Goal: Transaction & Acquisition: Purchase product/service

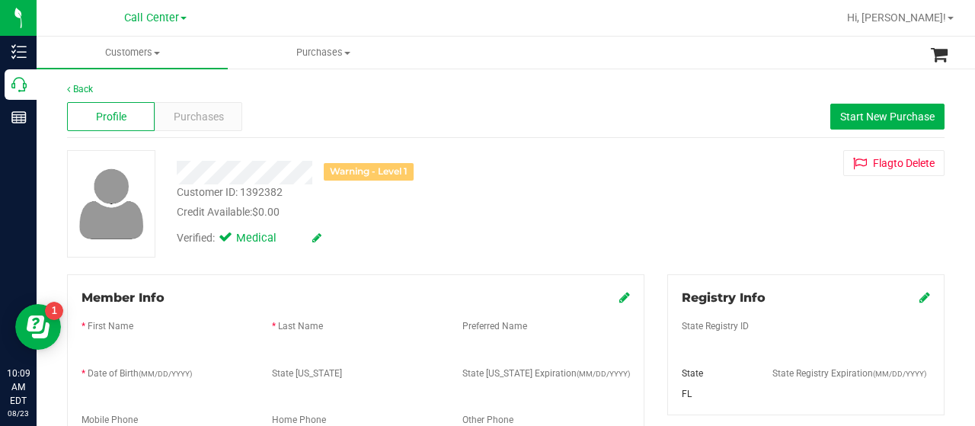
scroll to position [672, 0]
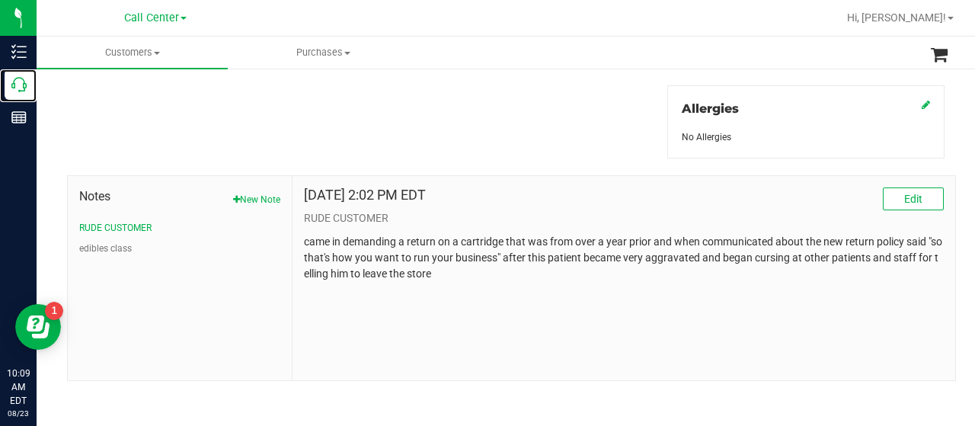
click at [20, 80] on icon at bounding box center [18, 84] width 15 height 15
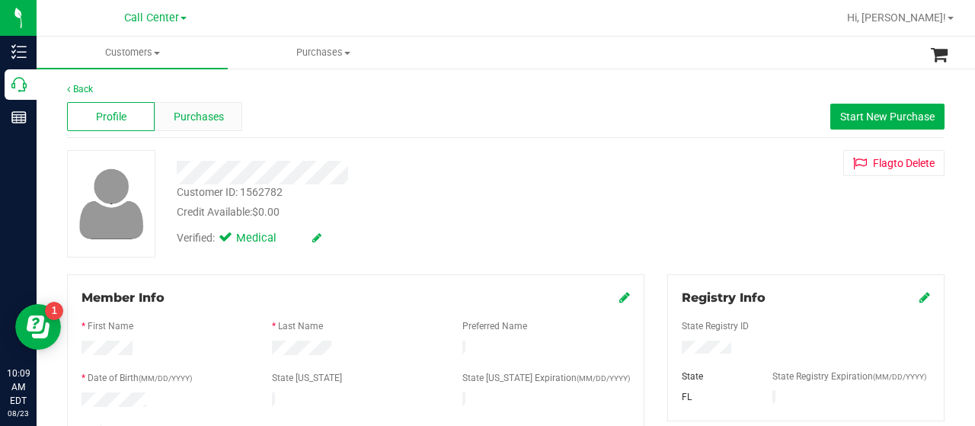
click at [210, 125] on div "Purchases" at bounding box center [199, 116] width 88 height 29
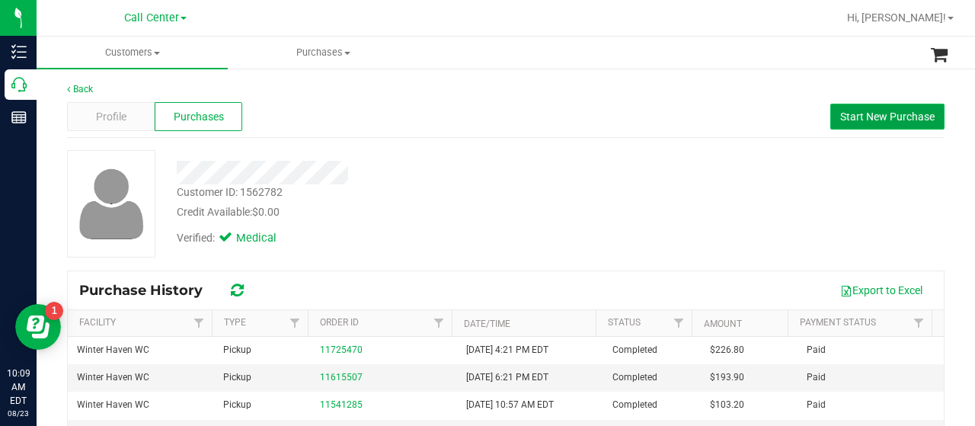
click at [873, 114] on span "Start New Purchase" at bounding box center [887, 116] width 94 height 12
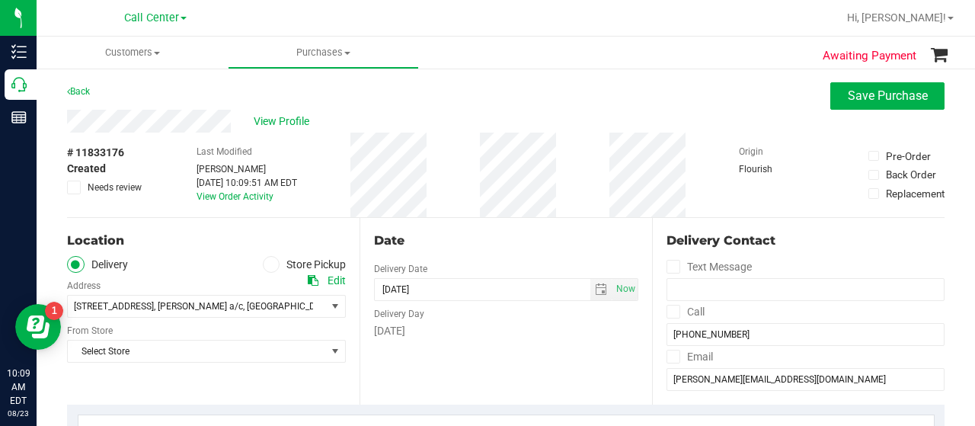
click at [267, 264] on icon at bounding box center [271, 264] width 9 height 0
click at [0, 0] on input "Store Pickup" at bounding box center [0, 0] width 0 height 0
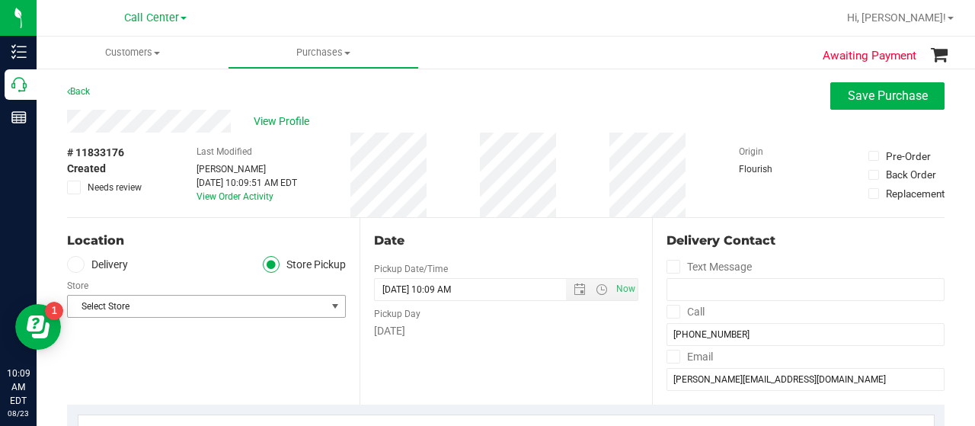
click at [285, 302] on span "Select Store" at bounding box center [197, 306] width 258 height 21
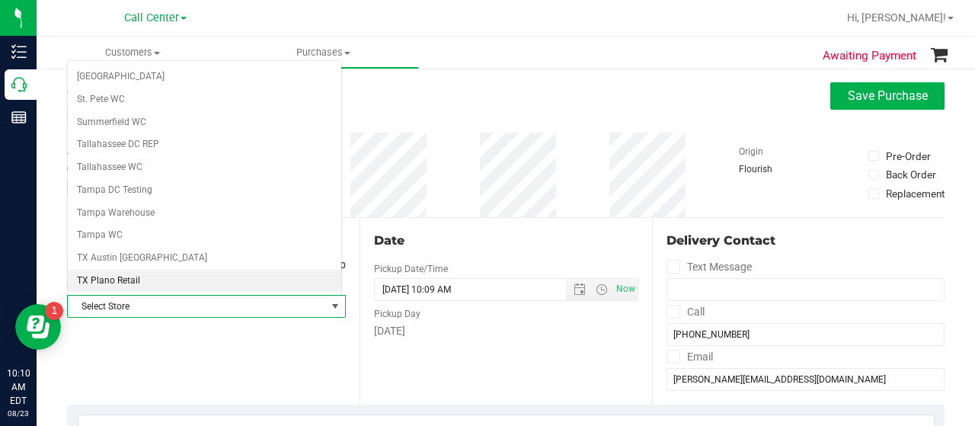
scroll to position [1077, 0]
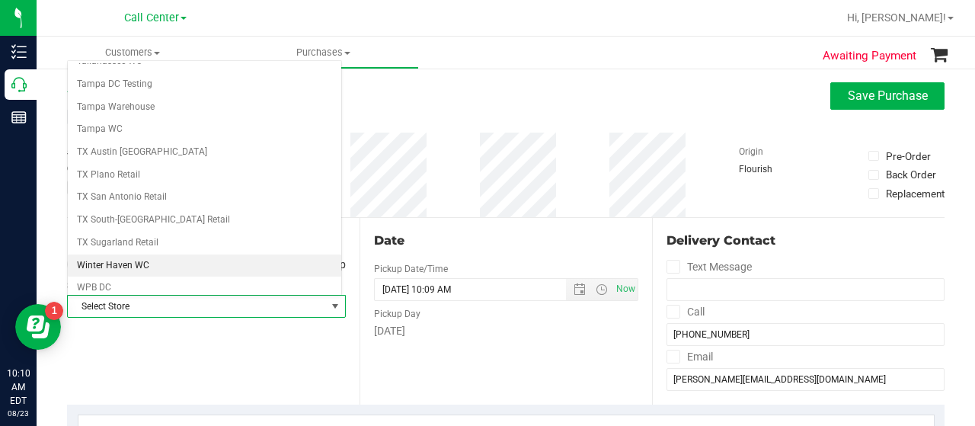
click at [205, 254] on li "Winter Haven WC" at bounding box center [204, 265] width 273 height 23
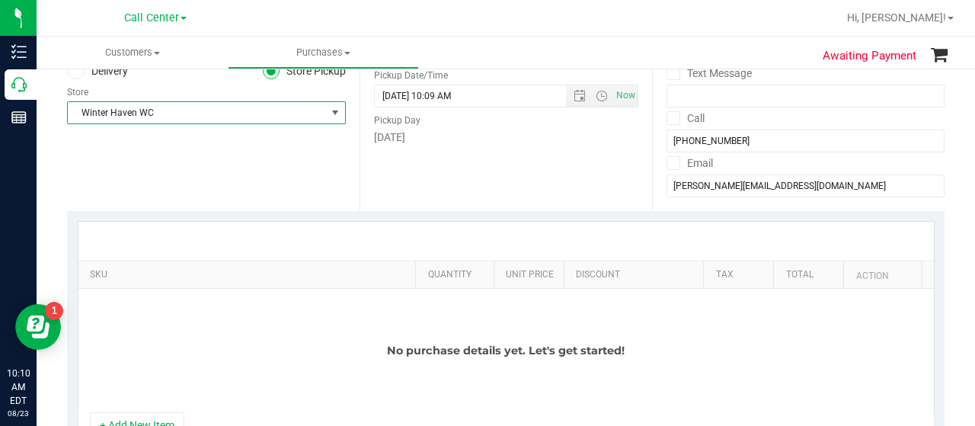
scroll to position [340, 0]
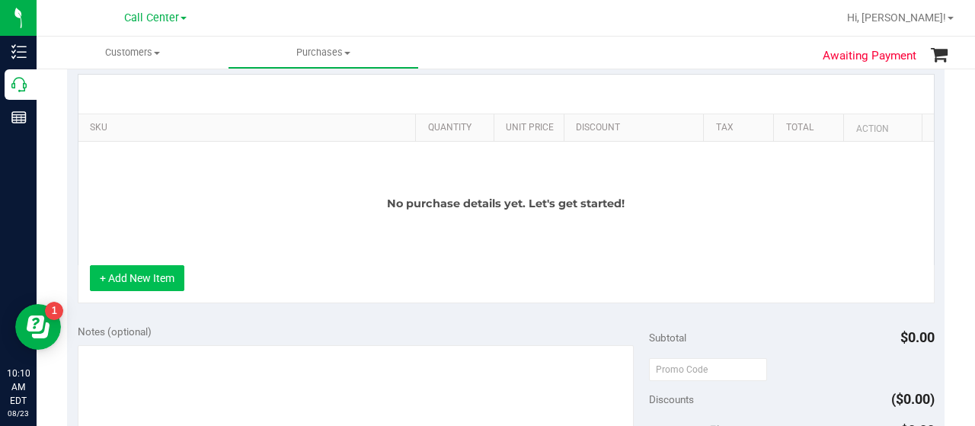
click at [113, 283] on button "+ Add New Item" at bounding box center [137, 278] width 94 height 26
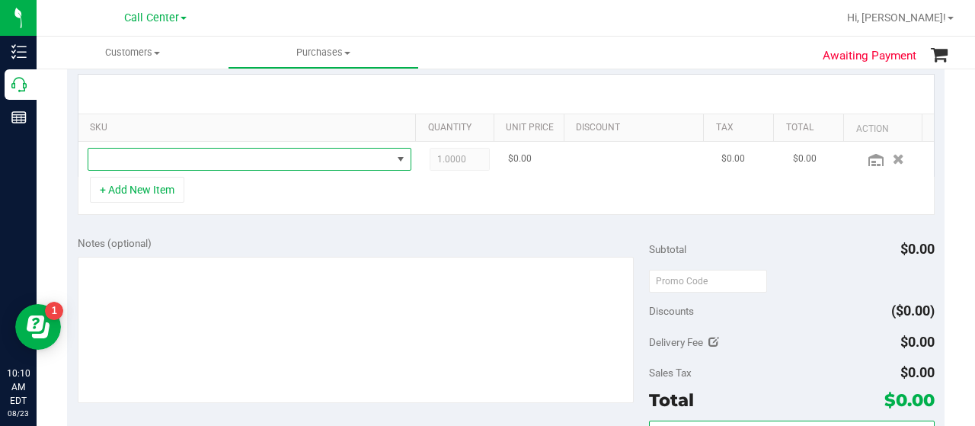
click at [219, 153] on span "NO DATA FOUND" at bounding box center [239, 159] width 303 height 21
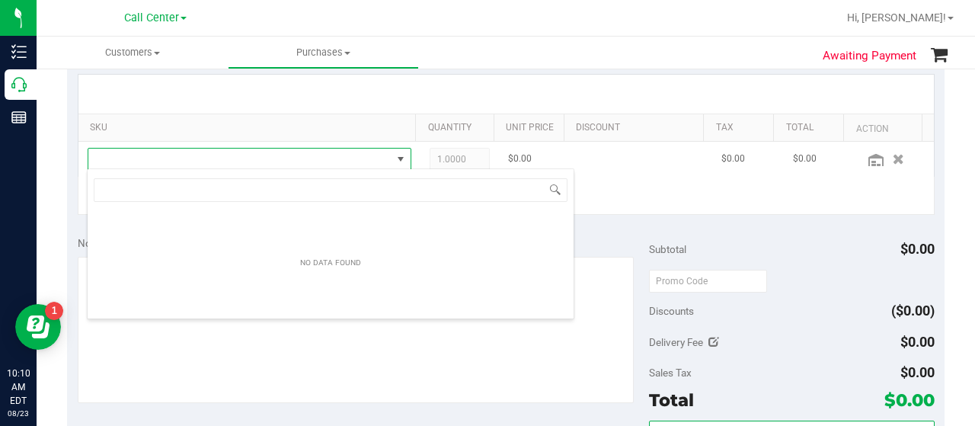
scroll to position [22, 307]
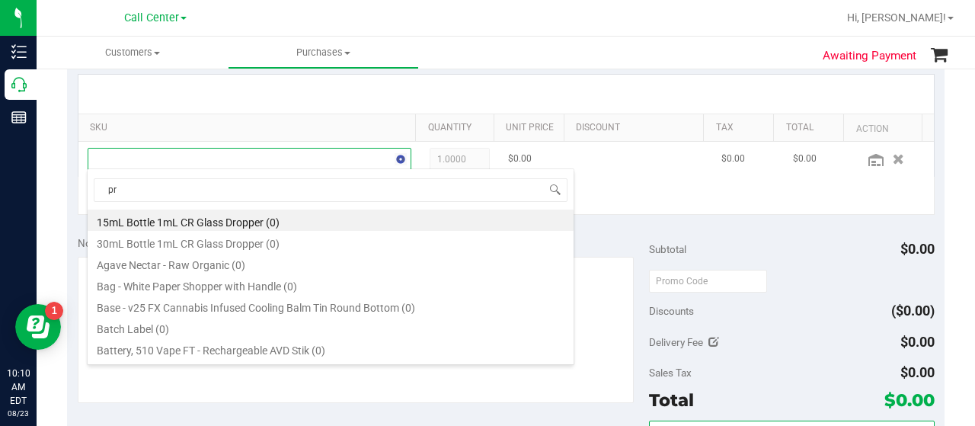
type input "pre"
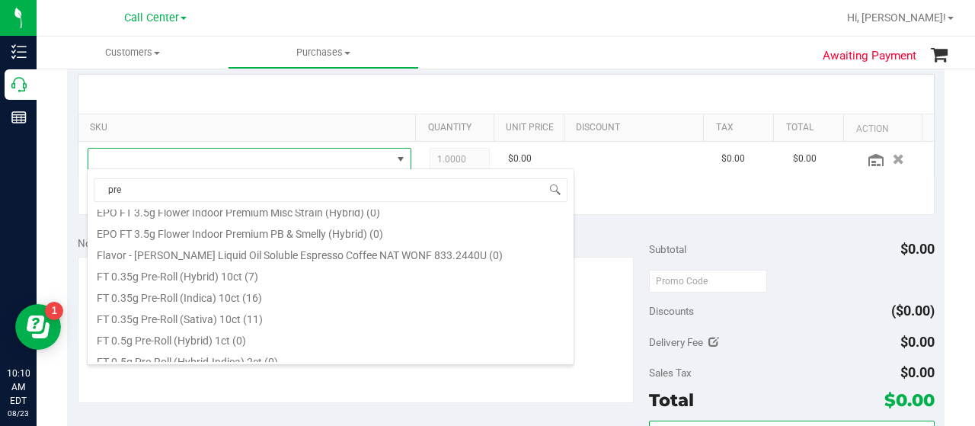
scroll to position [123, 0]
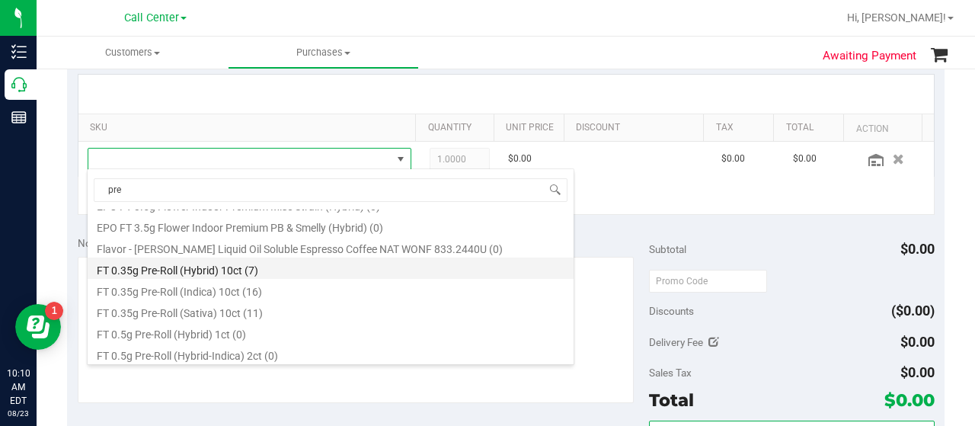
click at [242, 266] on li "FT 0.35g Pre-Roll (Hybrid) 10ct (7)" at bounding box center [331, 267] width 486 height 21
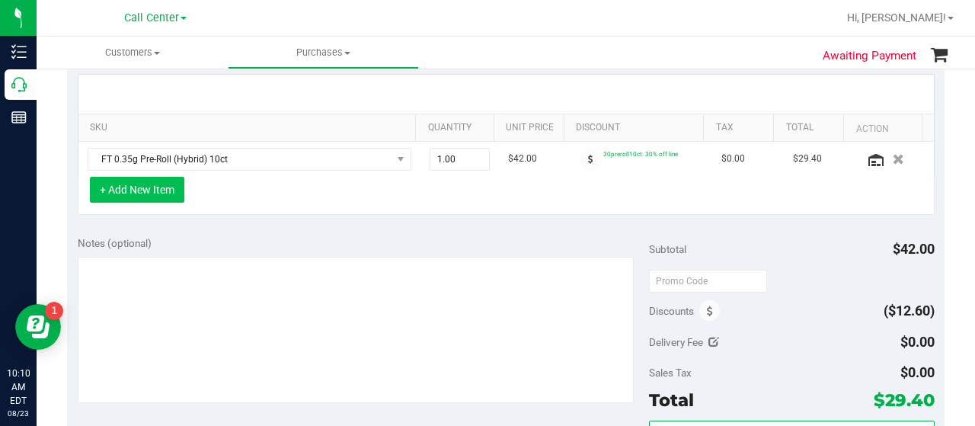
click at [159, 186] on button "+ Add New Item" at bounding box center [137, 190] width 94 height 26
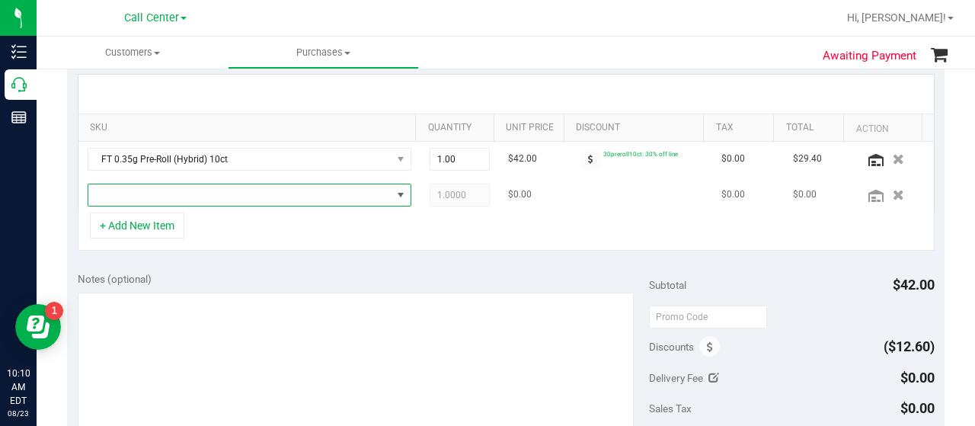
click at [187, 196] on span "NO DATA FOUND" at bounding box center [239, 194] width 303 height 21
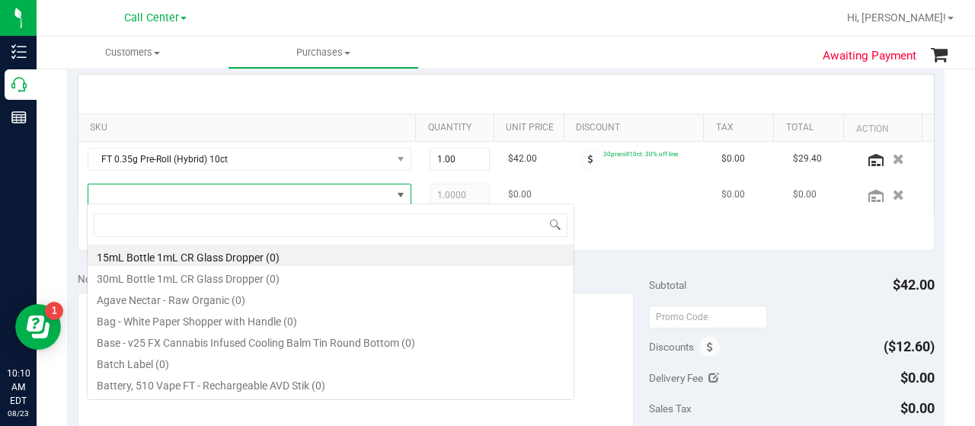
scroll to position [22, 307]
type input "pre"
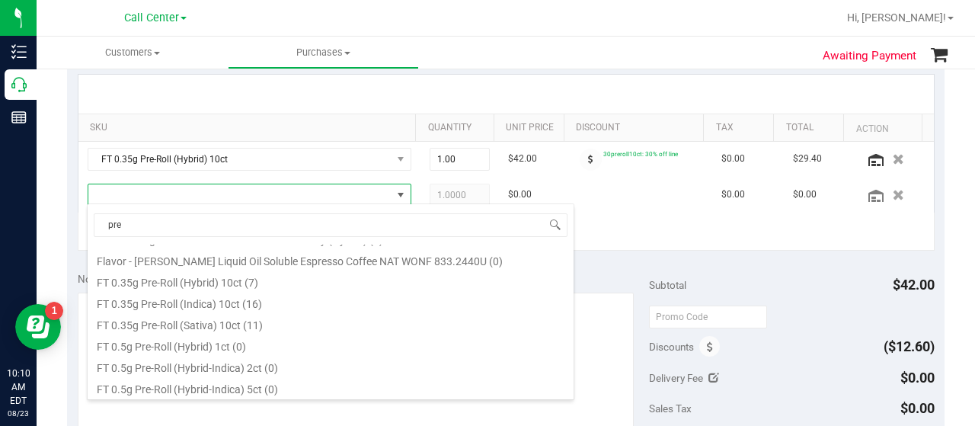
scroll to position [146, 0]
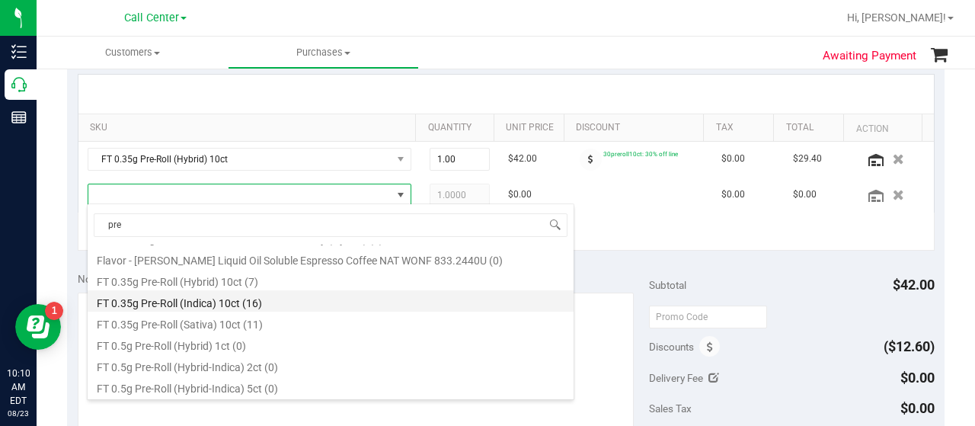
click at [236, 295] on li "FT 0.35g Pre-Roll (Indica) 10ct (16)" at bounding box center [331, 300] width 486 height 21
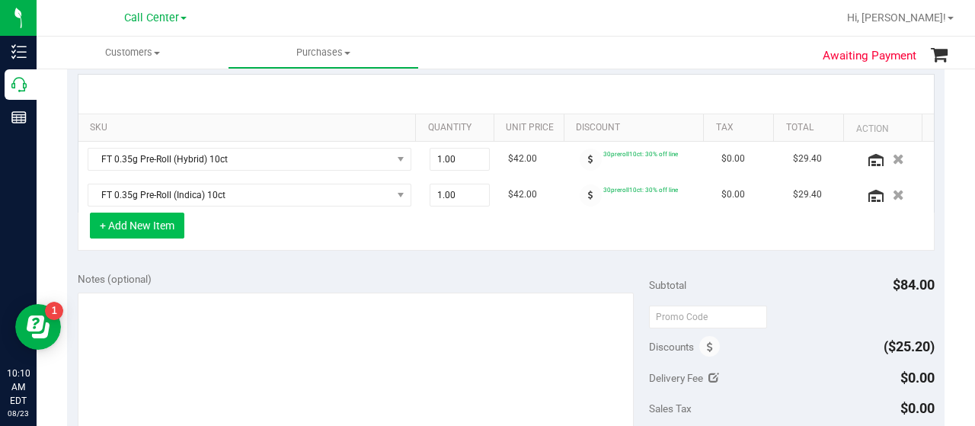
click at [156, 228] on button "+ Add New Item" at bounding box center [137, 226] width 94 height 26
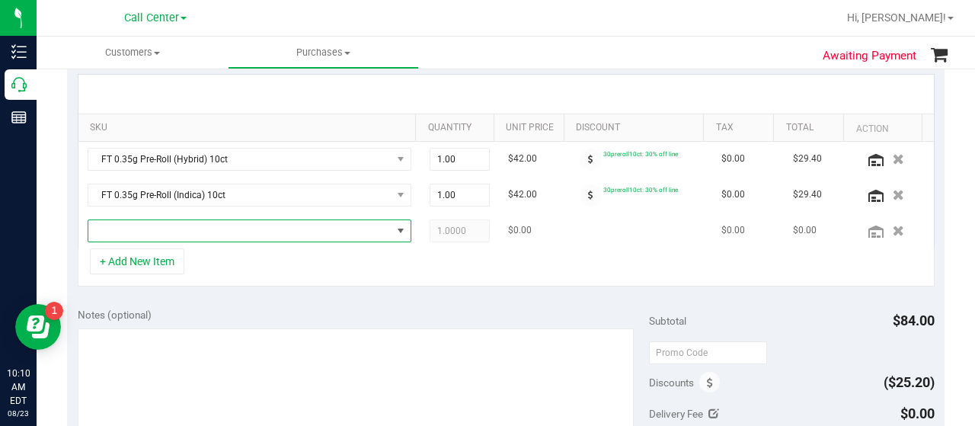
click at [181, 232] on span "NO DATA FOUND" at bounding box center [239, 230] width 303 height 21
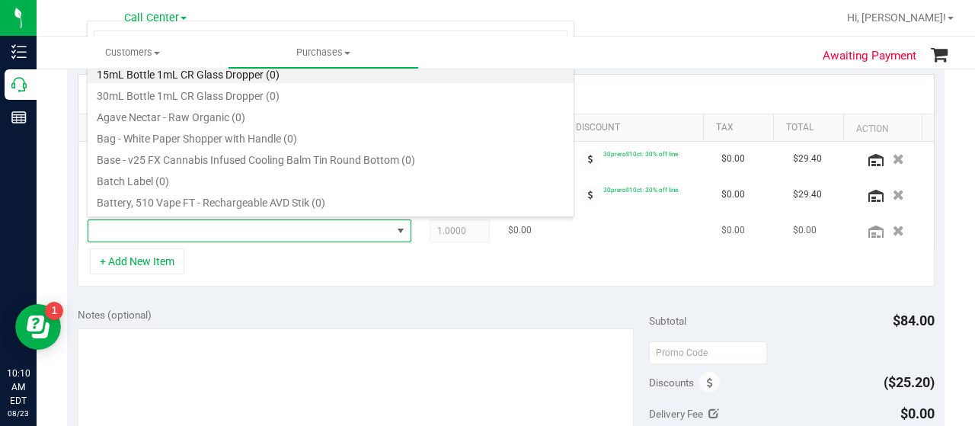
scroll to position [22, 307]
type input "pr"
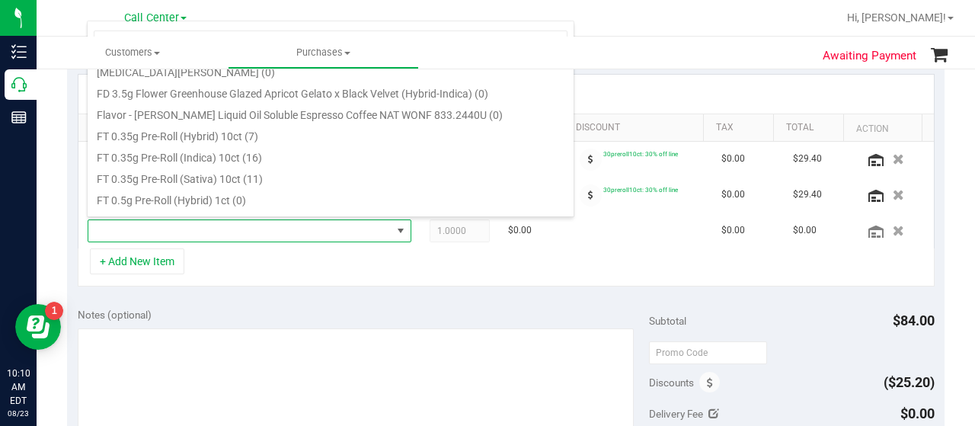
scroll to position [195, 0]
click at [200, 173] on li "FT 0.35g Pre-Roll (Sativa) 10ct (11)" at bounding box center [331, 175] width 486 height 21
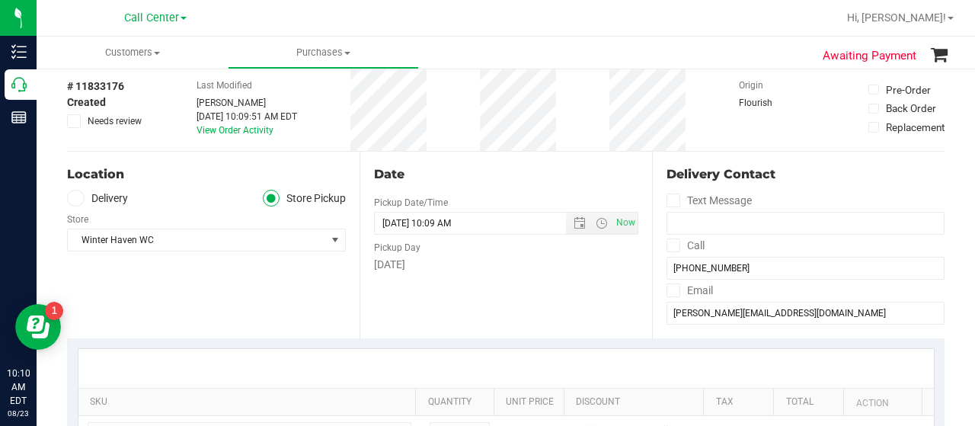
scroll to position [0, 0]
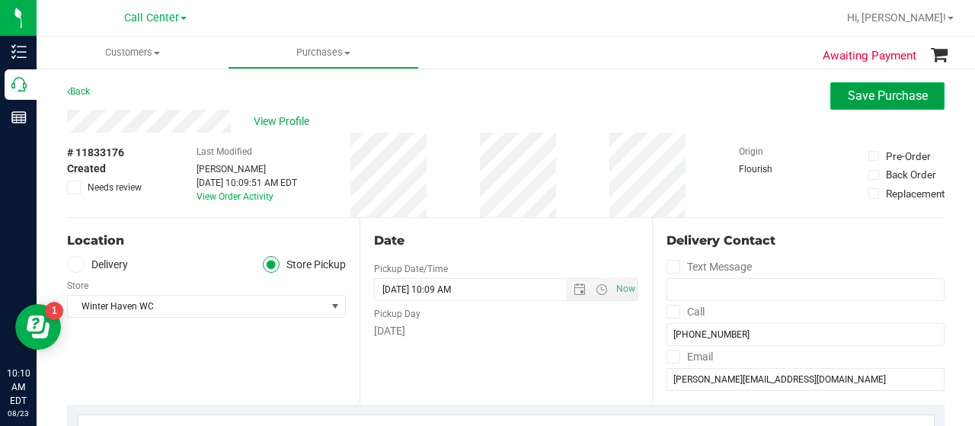
click at [874, 103] on span "Save Purchase" at bounding box center [888, 95] width 80 height 14
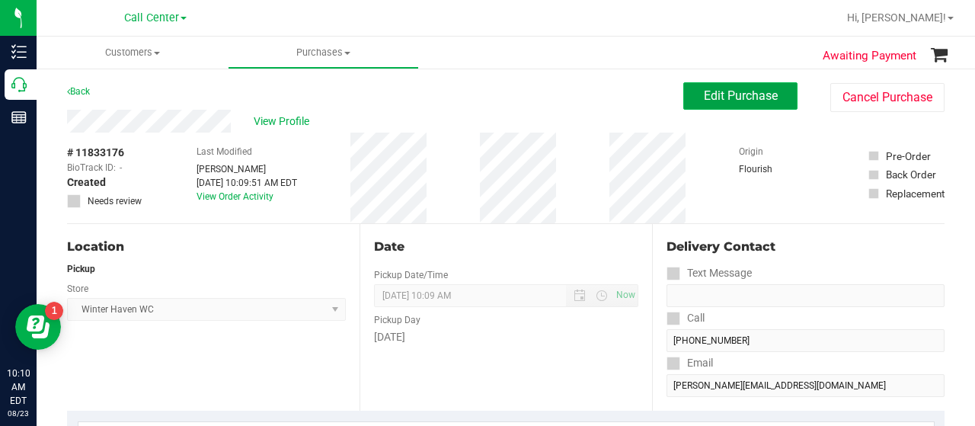
click at [733, 101] on span "Edit Purchase" at bounding box center [741, 95] width 74 height 14
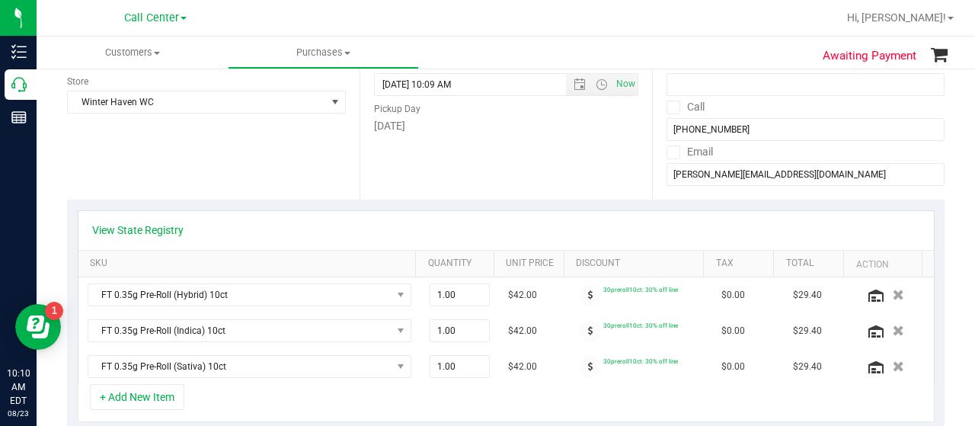
scroll to position [212, 0]
click at [152, 225] on link "View State Registry" at bounding box center [137, 229] width 91 height 15
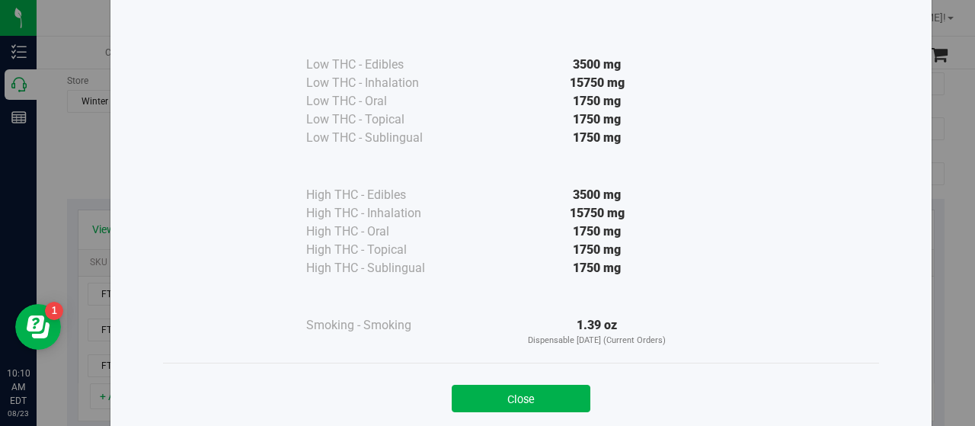
scroll to position [77, 0]
click at [512, 398] on button "Close" at bounding box center [521, 397] width 139 height 27
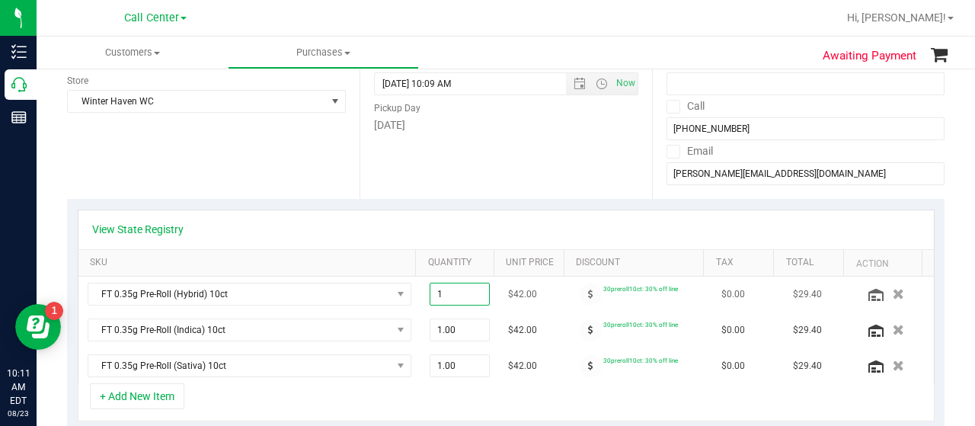
click at [452, 297] on span "1.00 1" at bounding box center [460, 294] width 61 height 23
type input "3"
type input "3.00"
click at [452, 331] on span "1.00 1" at bounding box center [460, 329] width 61 height 23
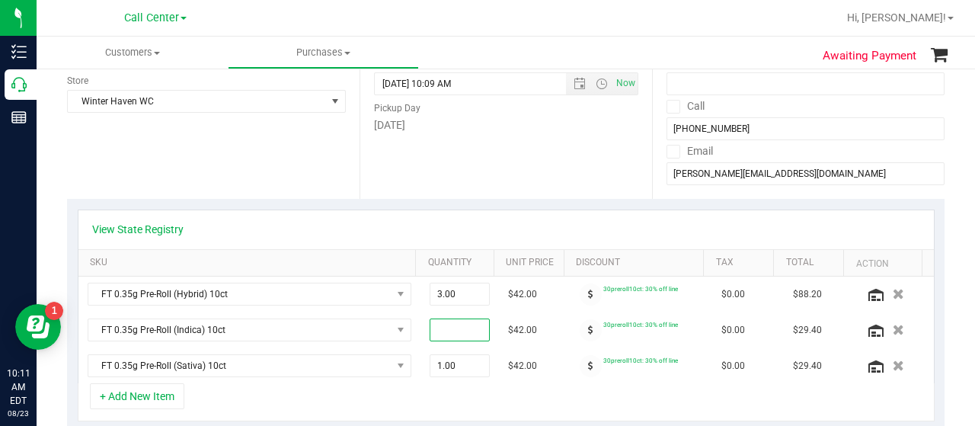
type input "3"
type input "3.00"
click at [448, 363] on span "1.00 1" at bounding box center [460, 365] width 61 height 23
type input "3"
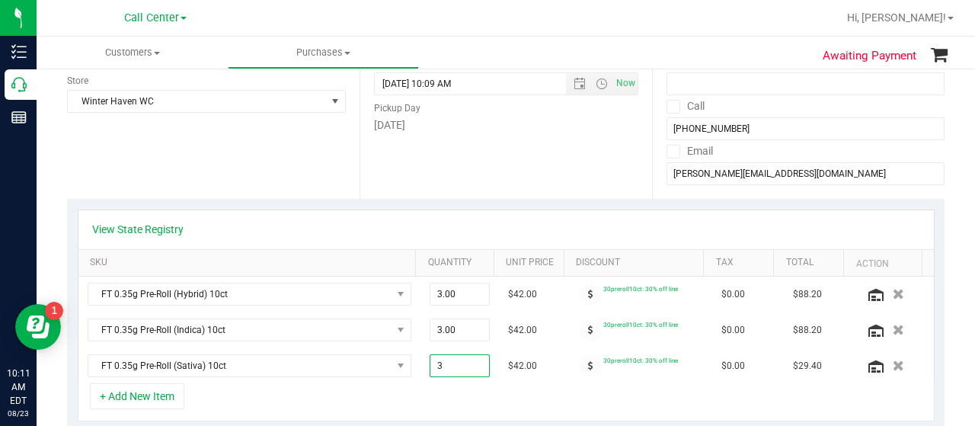
type input "3.00"
click at [446, 383] on div "+ Add New Item" at bounding box center [506, 402] width 857 height 38
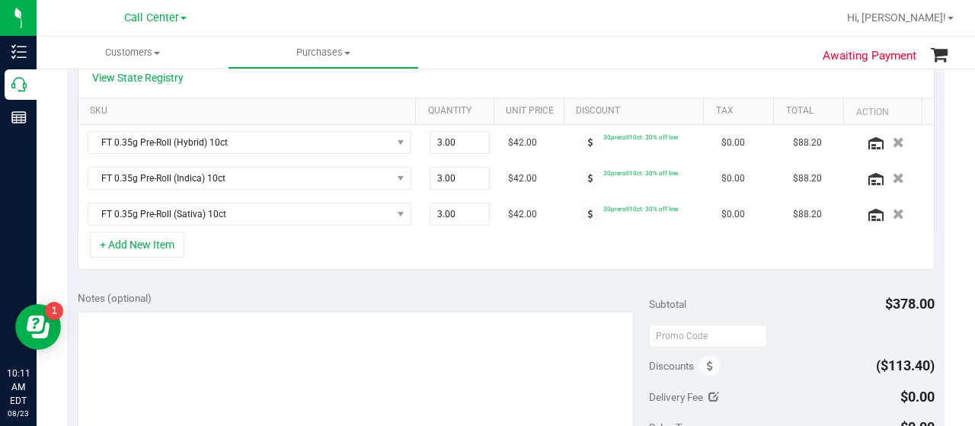
scroll to position [366, 0]
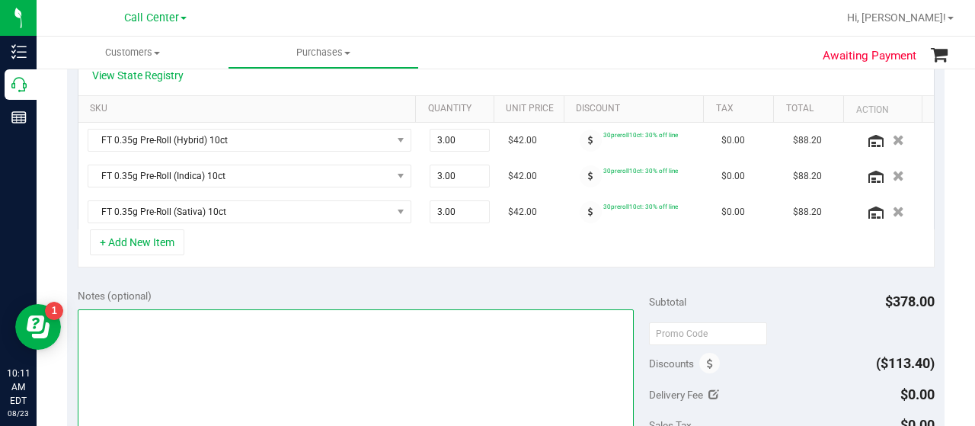
click at [437, 371] on textarea at bounding box center [356, 382] width 556 height 146
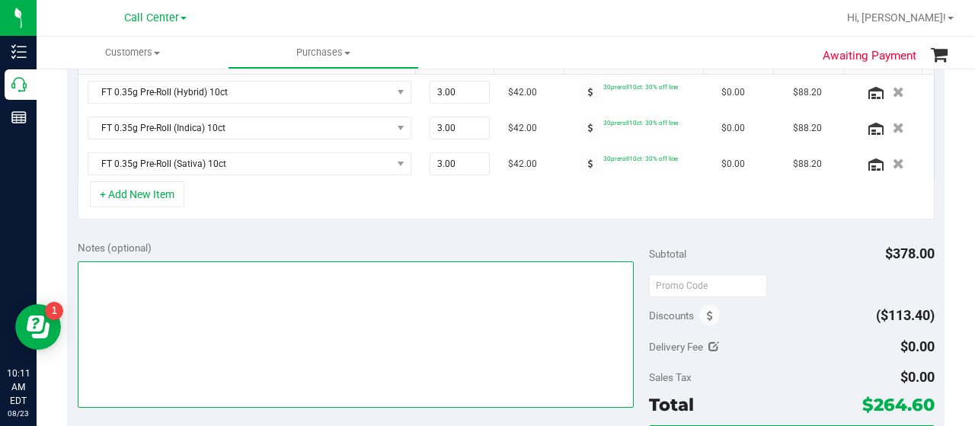
scroll to position [416, 0]
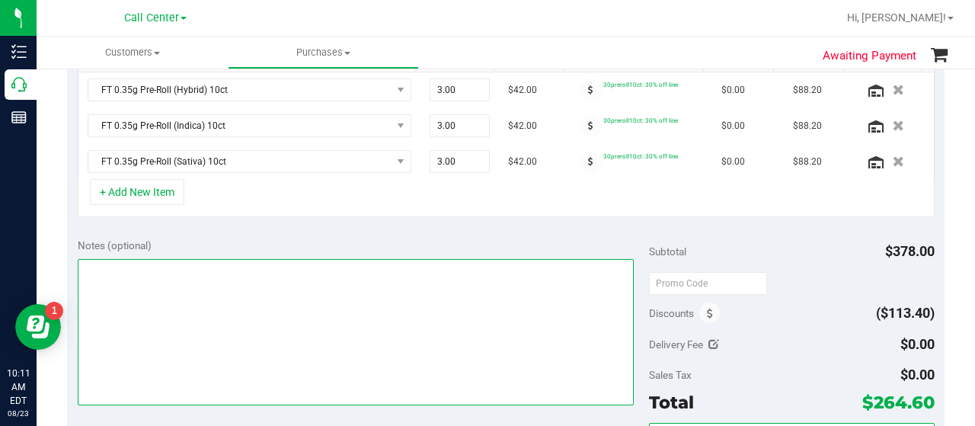
click at [423, 357] on textarea at bounding box center [356, 332] width 556 height 146
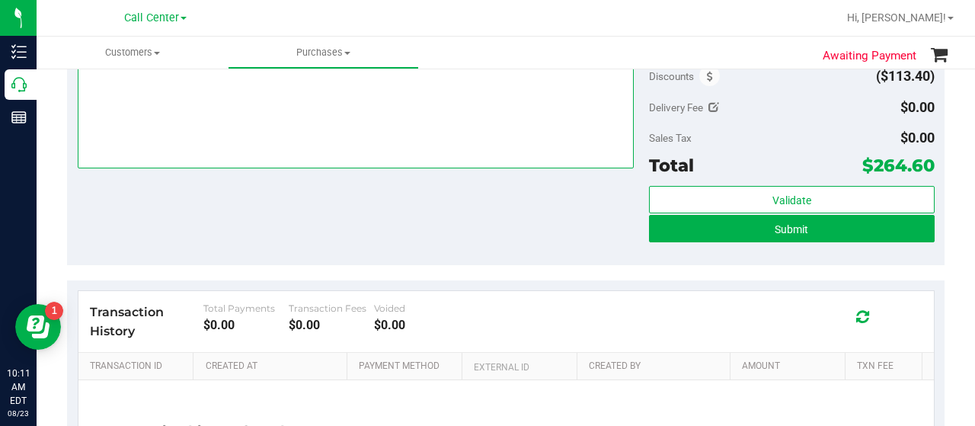
scroll to position [654, 0]
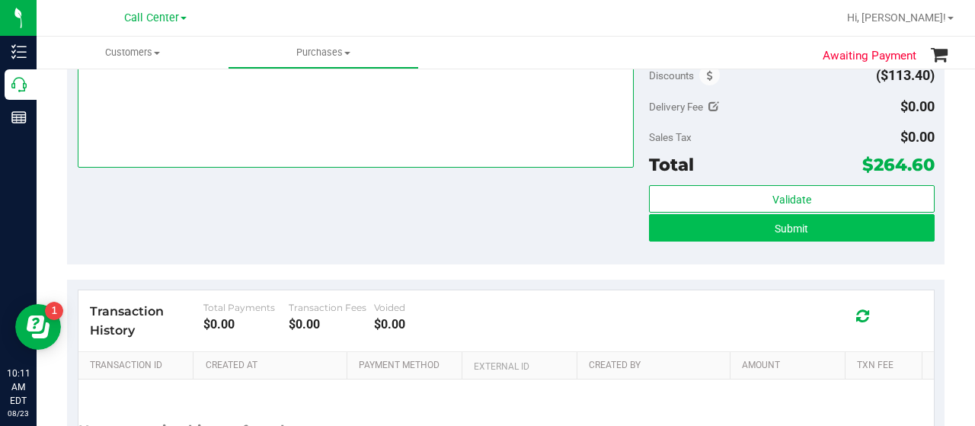
type textarea "CC JP 8/23"
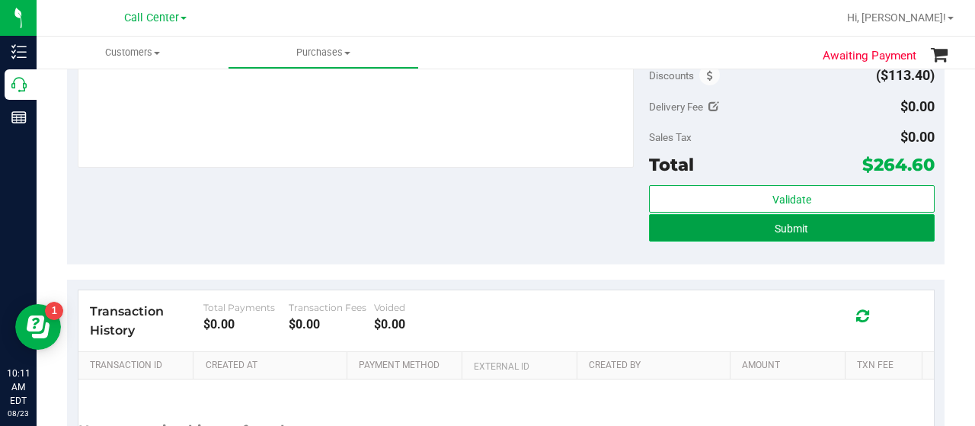
click at [671, 214] on button "Submit" at bounding box center [792, 227] width 286 height 27
